Goal: Navigation & Orientation: Go to known website

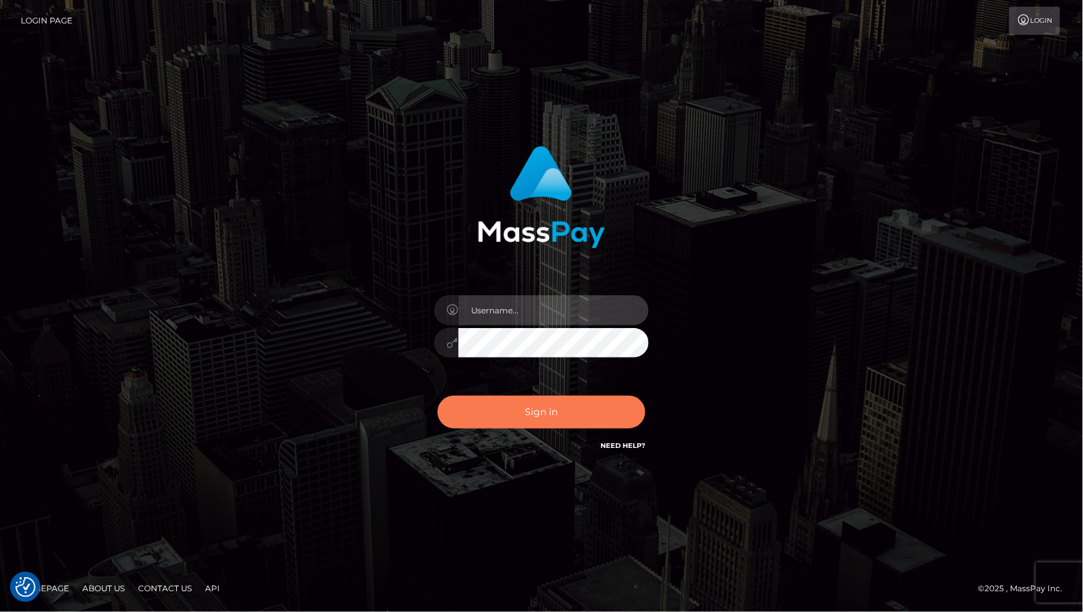
type input "cheli"
click at [557, 411] on button "Sign in" at bounding box center [542, 412] width 208 height 33
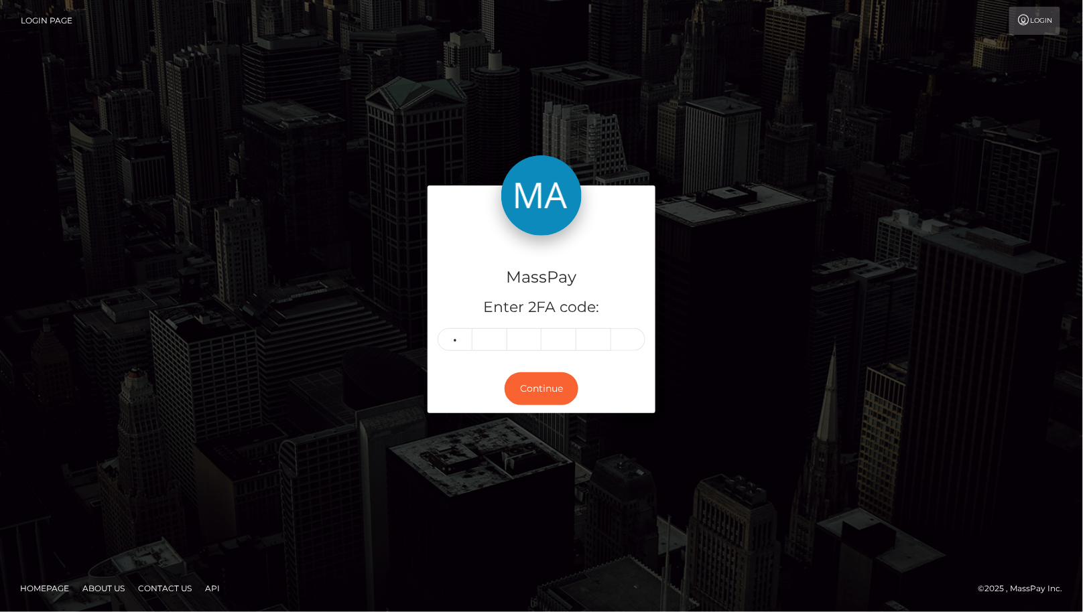
type input "1"
type input "8"
type input "1"
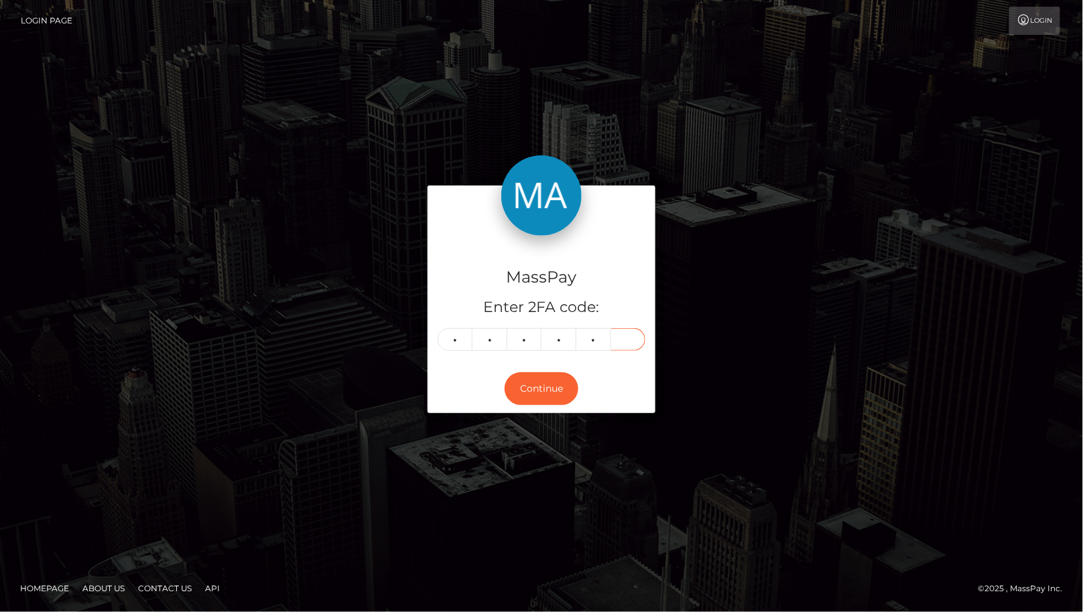
type input "2"
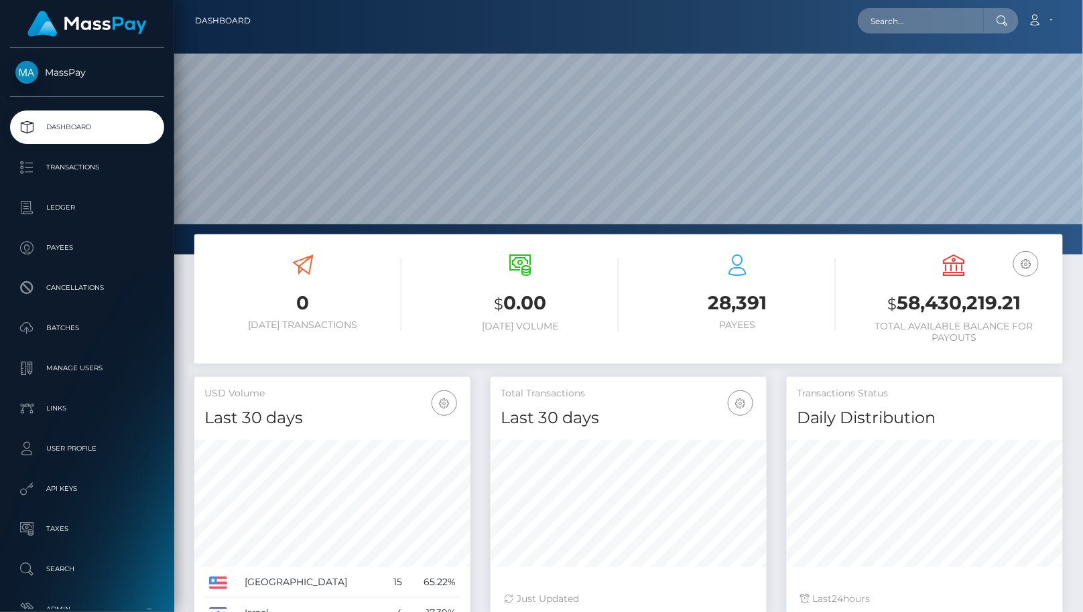
scroll to position [237, 276]
